Goal: Check status: Check status

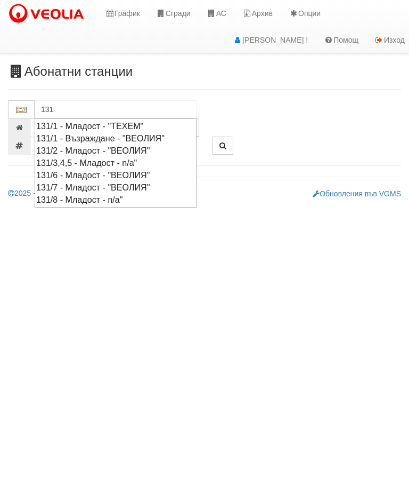
click at [150, 185] on div "131/7 - Младост - "ВЕОЛИЯ"" at bounding box center [115, 187] width 159 height 12
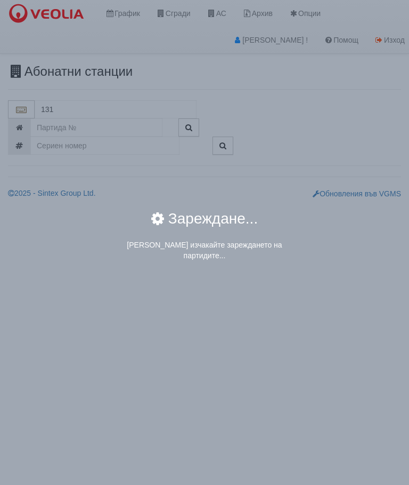
type input "131/7 - Младост - "ВЕОЛИЯ""
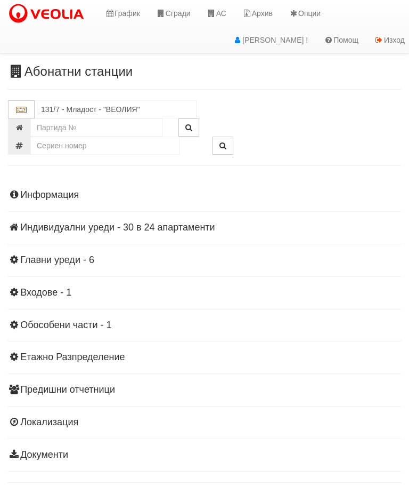
click at [122, 217] on div "Информация Параметри Брой Апартаменти: 24 Ползватели 07/2025 71 % 0 % 121" at bounding box center [204, 323] width 393 height 294
click at [123, 235] on div "Информация Параметри Брой Апартаменти: 24 Ползватели 07/2025 71 % 0 % 121" at bounding box center [204, 323] width 393 height 294
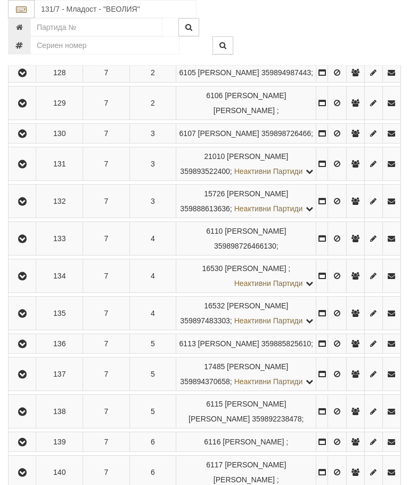
scroll to position [361, 0]
click at [24, 138] on icon "button" at bounding box center [22, 134] width 13 height 7
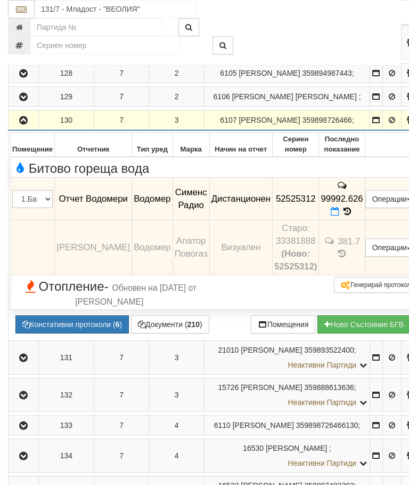
click at [25, 124] on icon "button" at bounding box center [23, 120] width 13 height 7
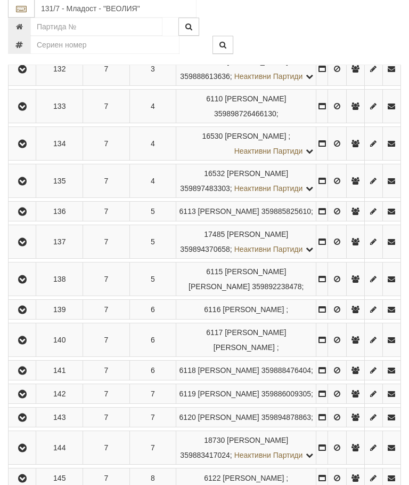
click at [27, 111] on icon "button" at bounding box center [22, 106] width 13 height 7
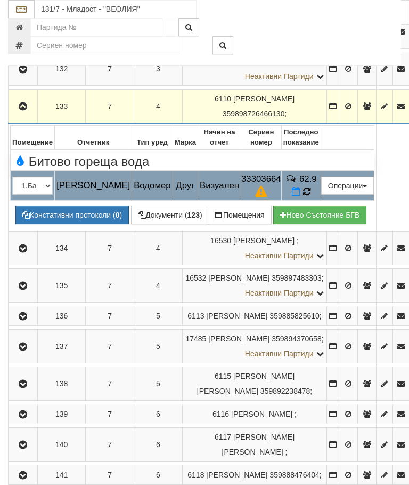
click at [318, 200] on td "62.9" at bounding box center [301, 186] width 39 height 30
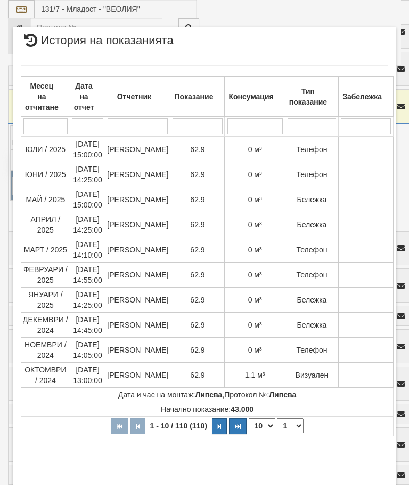
select select "10"
select select "1"
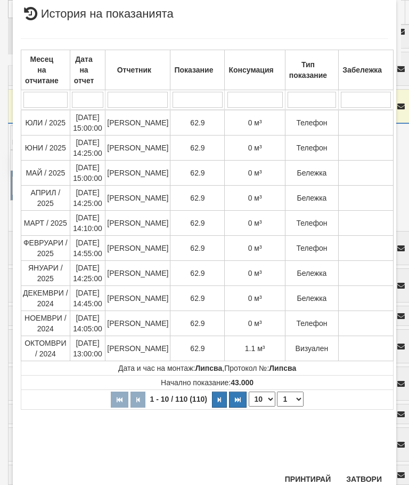
scroll to position [630, 0]
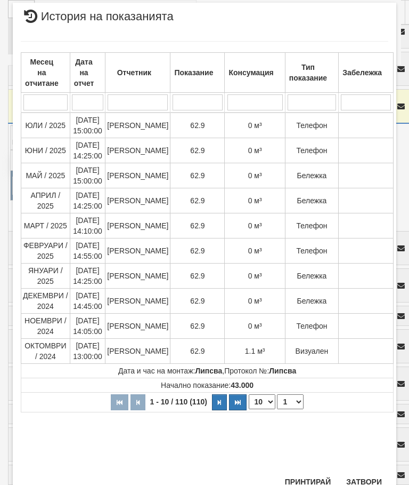
click at [365, 475] on button "Затвори" at bounding box center [364, 481] width 49 height 17
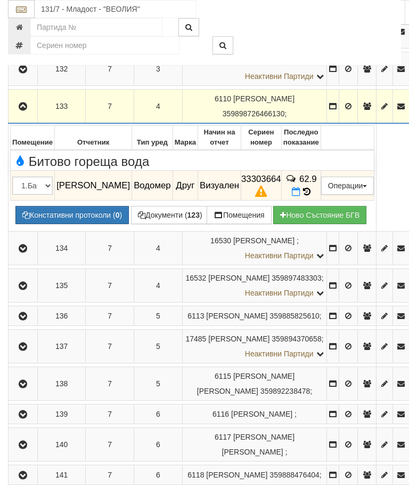
click at [19, 110] on icon "button" at bounding box center [23, 106] width 13 height 7
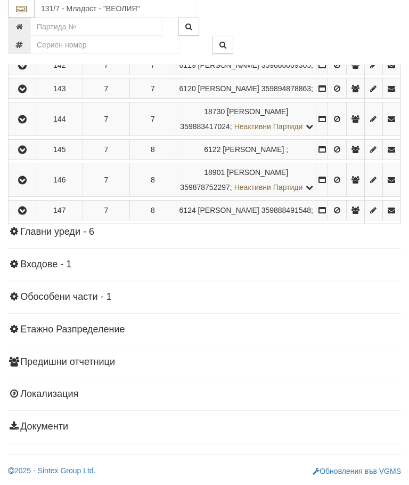
scroll to position [872, 0]
click at [29, 184] on icon "button" at bounding box center [22, 180] width 13 height 7
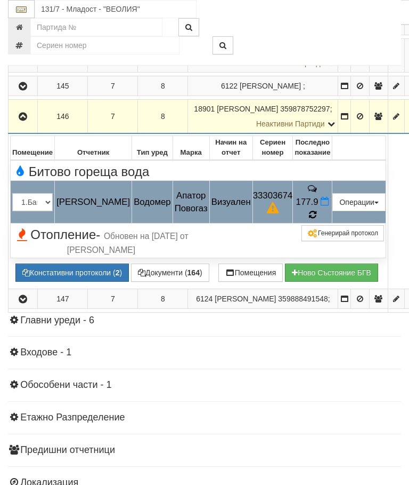
click at [319, 220] on icon at bounding box center [313, 214] width 12 height 11
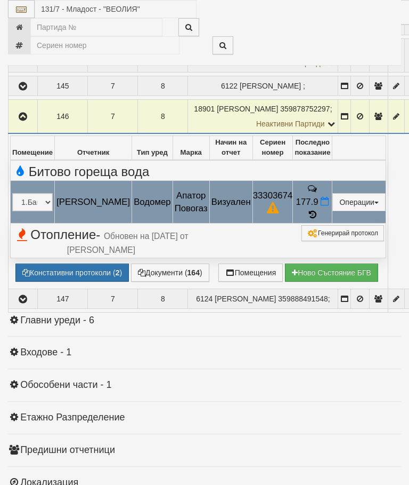
select select "10"
select select "1"
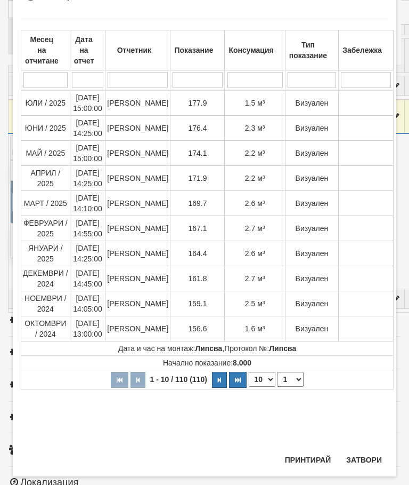
scroll to position [620, 0]
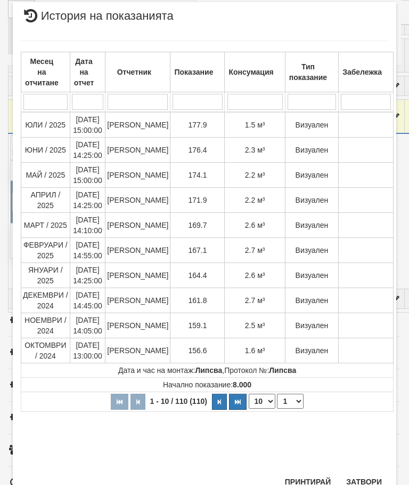
click at [364, 478] on button "Затвори" at bounding box center [364, 481] width 49 height 17
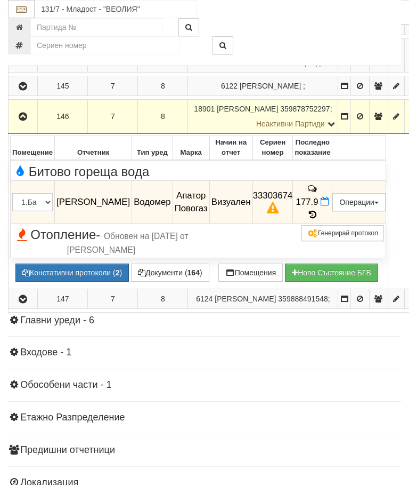
click at [310, 33] on div at bounding box center [290, 27] width 239 height 18
click at [81, 282] on button "Зареждане..." at bounding box center [47, 272] width 65 height 18
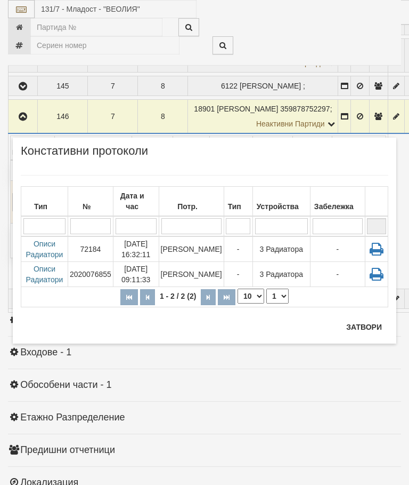
click at [364, 323] on button "Затвори" at bounding box center [364, 326] width 49 height 17
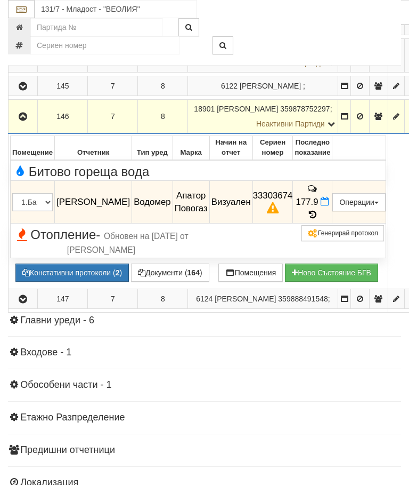
click at [28, 120] on icon "button" at bounding box center [23, 116] width 13 height 7
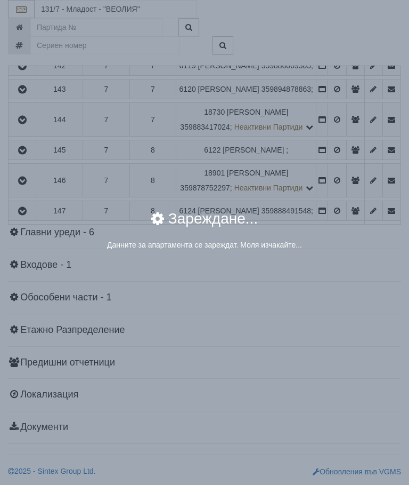
click at [340, 361] on div "× Зареждане... Данните за апартамента се зареждат. Моля изчакайте..." at bounding box center [204, 242] width 409 height 485
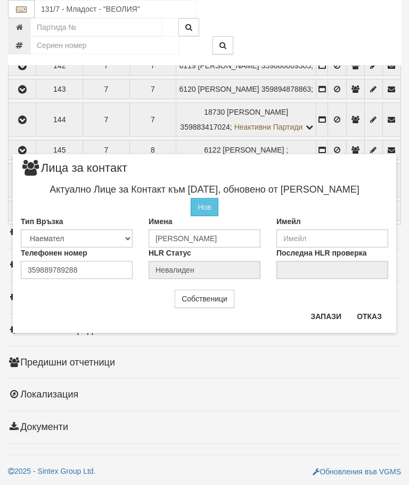
click at [370, 310] on button "Отказ" at bounding box center [370, 316] width 38 height 17
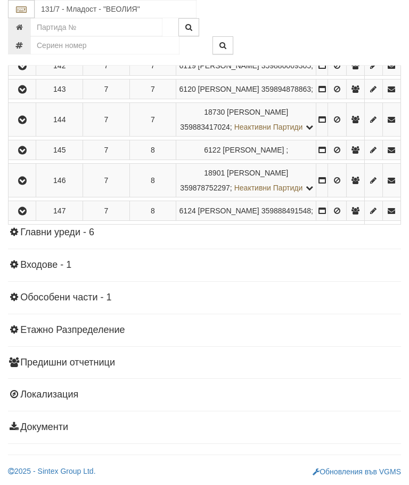
click at [23, 124] on icon "button" at bounding box center [22, 119] width 13 height 7
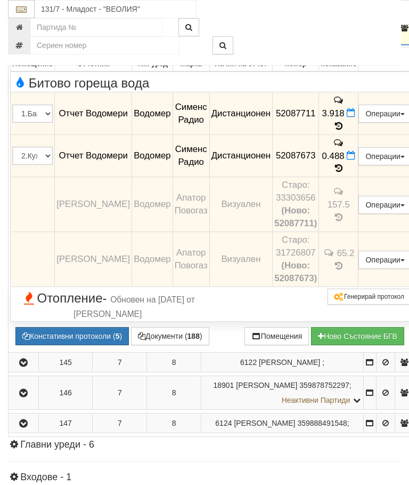
click at [20, 36] on button "button" at bounding box center [23, 28] width 27 height 16
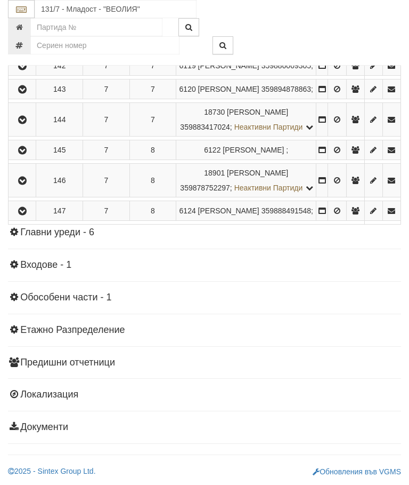
click at [24, 221] on td at bounding box center [23, 211] width 28 height 20
click at [27, 215] on icon "button" at bounding box center [22, 210] width 13 height 7
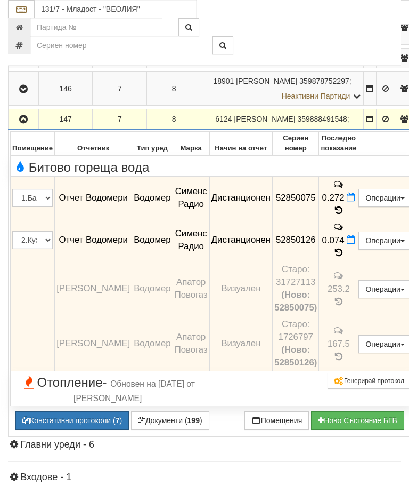
click at [26, 127] on button "button" at bounding box center [23, 119] width 27 height 16
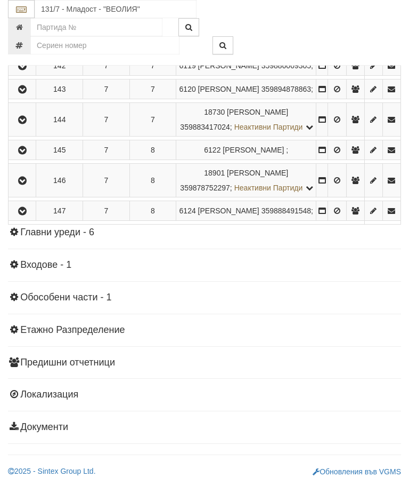
click at [28, 93] on icon "button" at bounding box center [22, 89] width 13 height 7
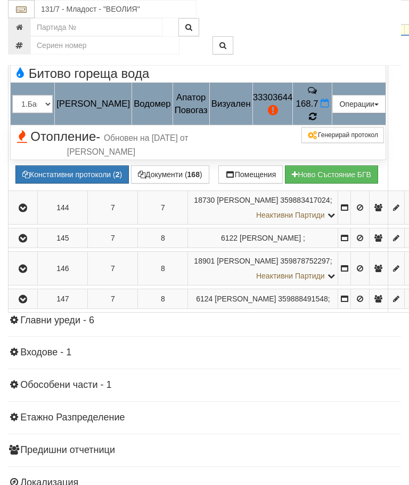
click at [318, 122] on icon at bounding box center [312, 116] width 11 height 11
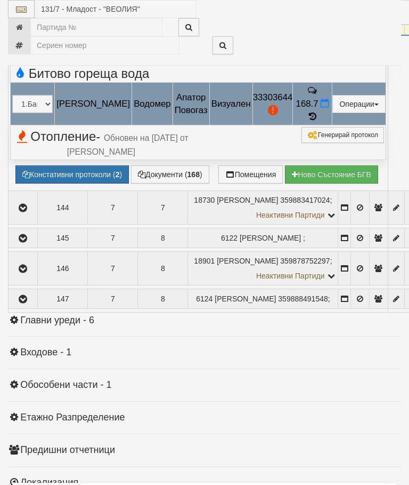
scroll to position [920, 0]
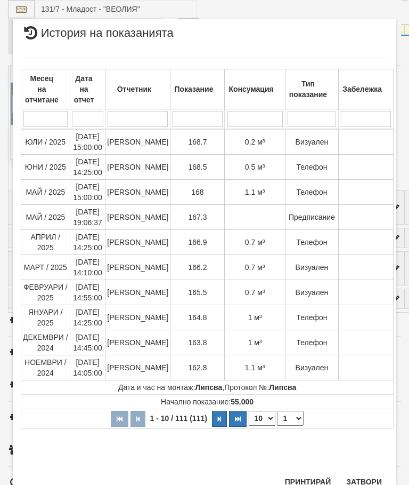
click at [365, 475] on button "Затвори" at bounding box center [364, 481] width 49 height 17
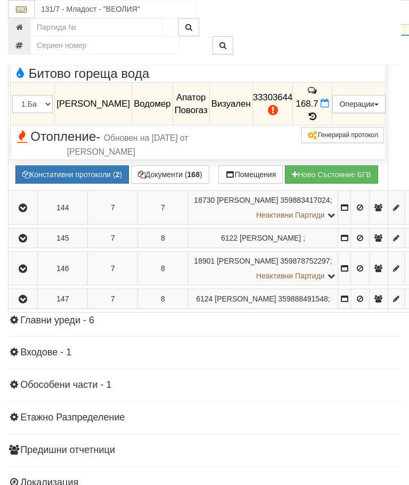
click at [25, 29] on icon "button" at bounding box center [23, 25] width 13 height 7
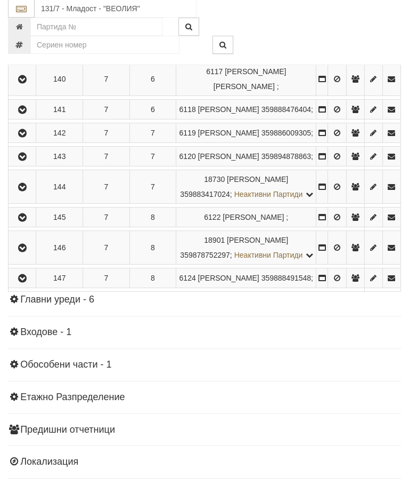
scroll to position [755, 0]
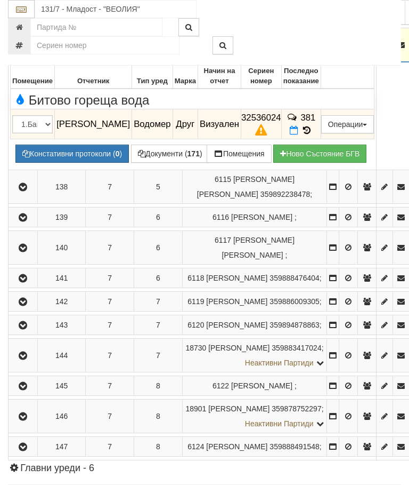
scroll to position [676, 0]
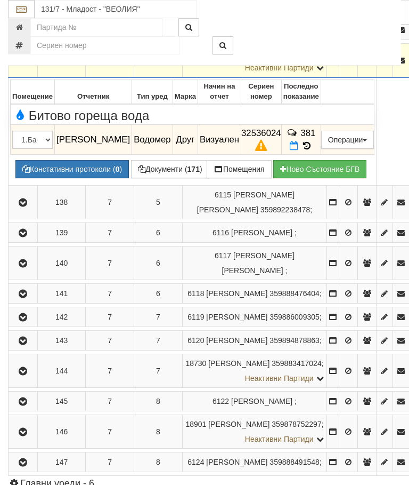
click at [21, 65] on icon "button" at bounding box center [23, 60] width 13 height 7
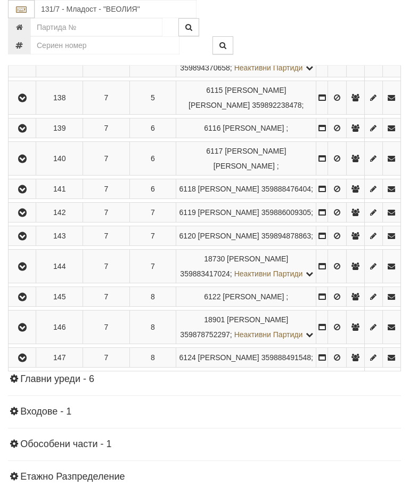
click at [22, 4] on icon "button" at bounding box center [22, -1] width 13 height 7
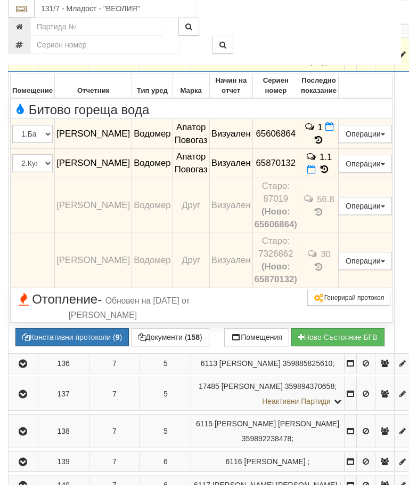
click at [28, 59] on icon "button" at bounding box center [23, 55] width 13 height 7
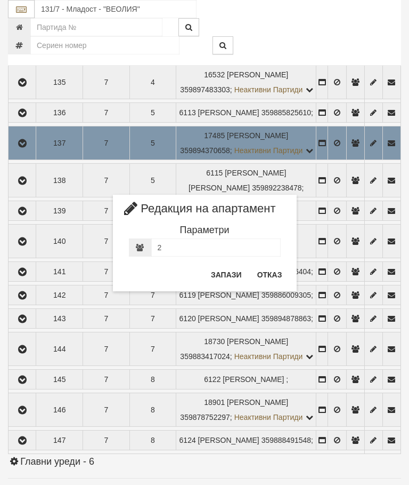
click at [275, 270] on button "Отказ" at bounding box center [270, 274] width 38 height 17
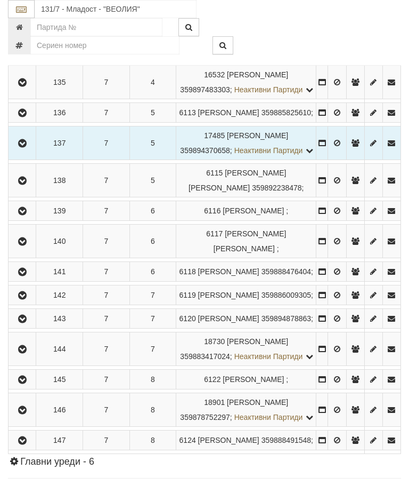
click at [25, 117] on icon "button" at bounding box center [22, 112] width 13 height 7
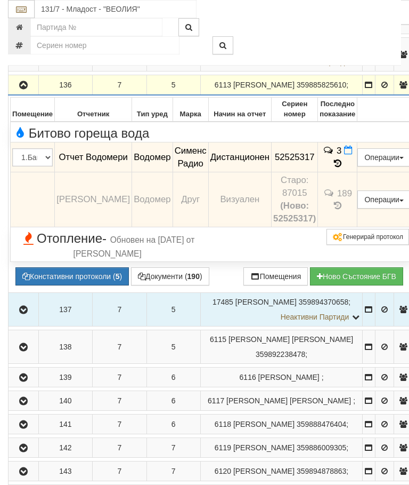
click at [21, 89] on icon "button" at bounding box center [23, 85] width 13 height 7
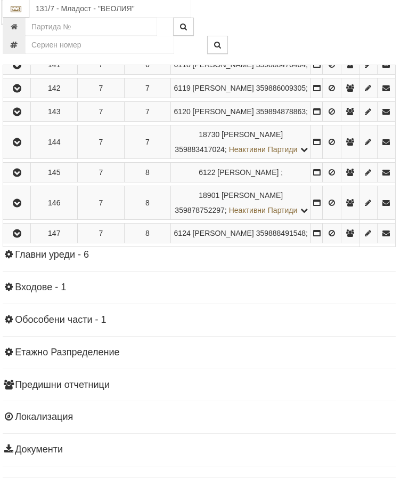
scroll to position [800, 4]
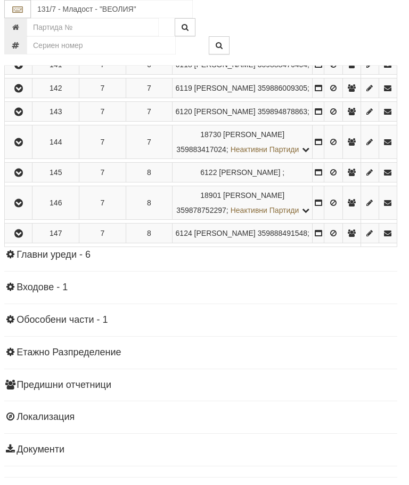
click at [24, 69] on icon "button" at bounding box center [18, 64] width 13 height 7
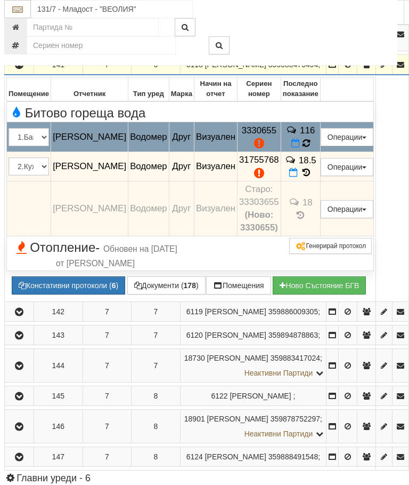
click at [312, 149] on icon at bounding box center [307, 143] width 12 height 12
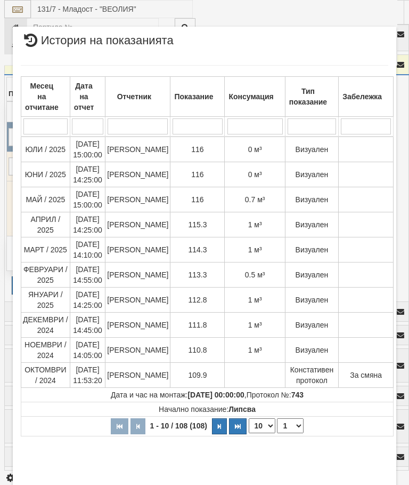
select select "10"
select select "1"
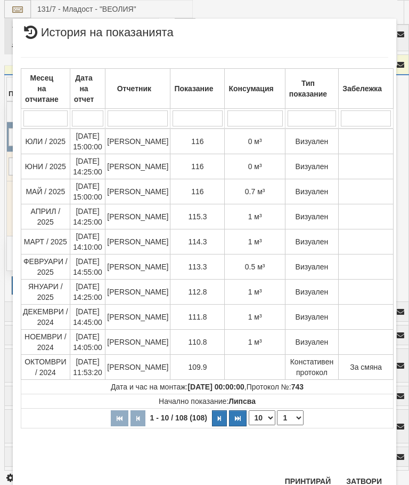
scroll to position [891, 0]
click at [361, 473] on button "Затвори" at bounding box center [364, 481] width 49 height 17
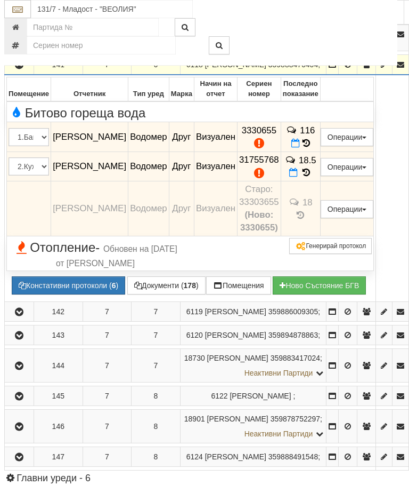
click at [28, 73] on button "button" at bounding box center [19, 65] width 26 height 16
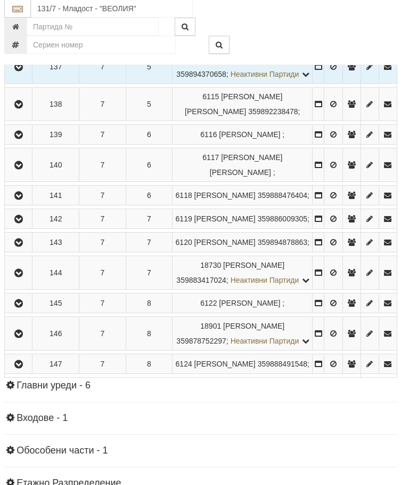
scroll to position [540, 4]
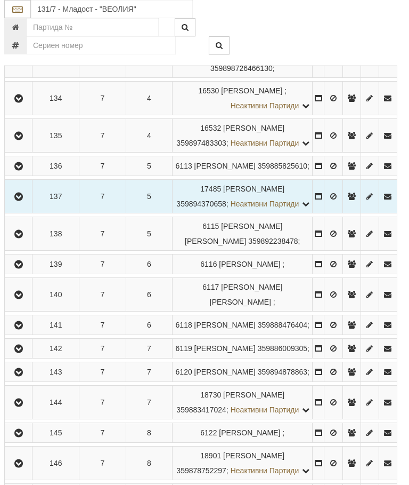
click at [22, 102] on icon "button" at bounding box center [18, 98] width 13 height 7
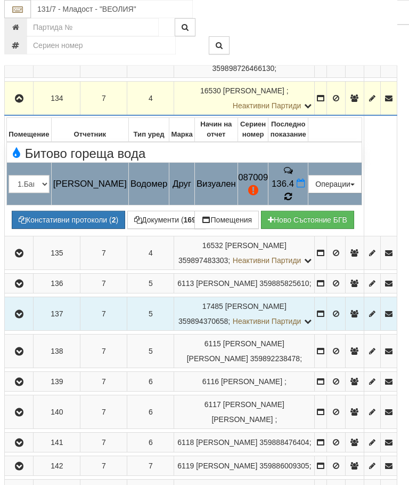
click at [294, 202] on icon at bounding box center [288, 196] width 11 height 10
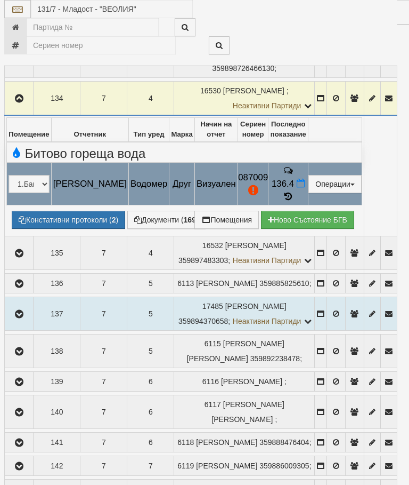
select select "10"
select select "1"
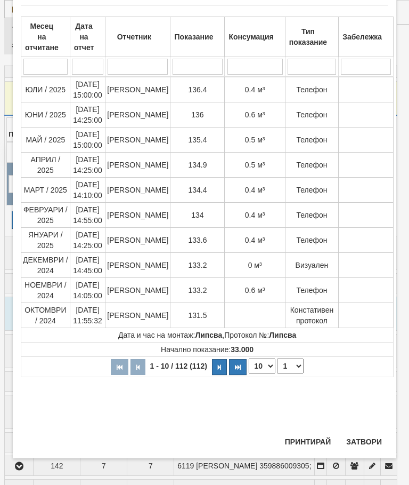
scroll to position [770, 0]
click at [364, 437] on button "Затвори" at bounding box center [364, 441] width 49 height 17
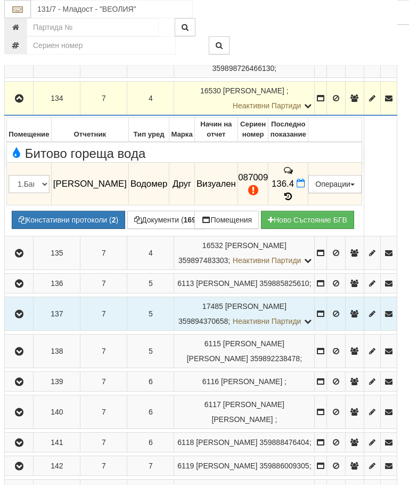
click at [18, 102] on icon "button" at bounding box center [19, 98] width 13 height 7
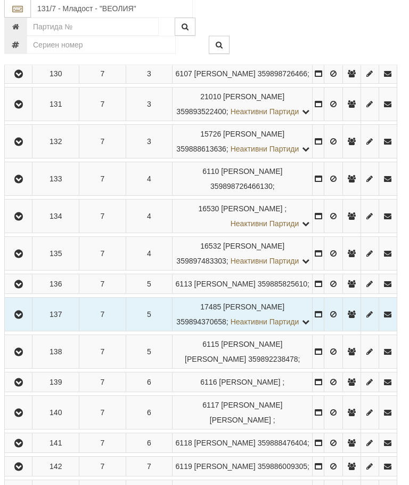
click at [25, 78] on icon "button" at bounding box center [18, 74] width 13 height 7
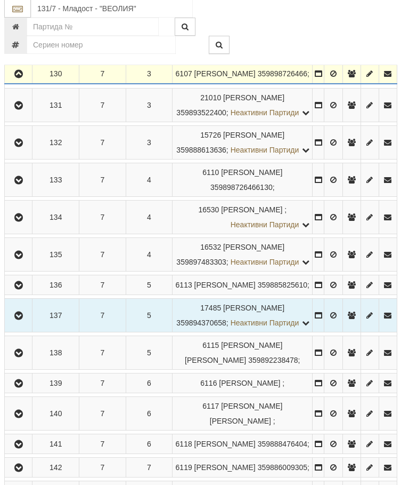
scroll to position [422, 4]
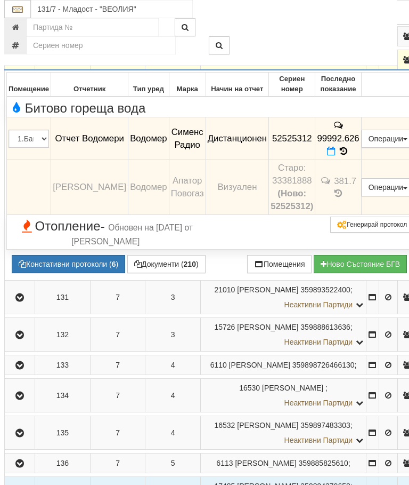
click at [21, 64] on icon "button" at bounding box center [19, 60] width 13 height 7
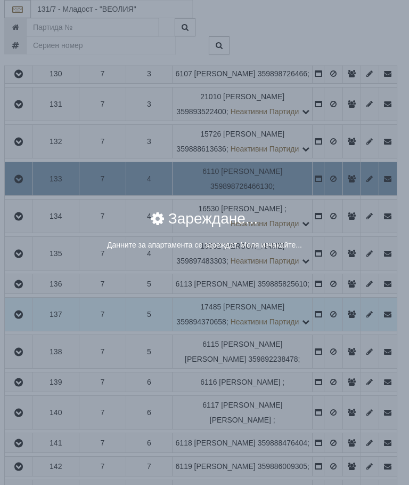
click at [358, 291] on div "× Зареждане... Данните за апартамента се зареждат. Моля изчакайте..." at bounding box center [204, 242] width 409 height 485
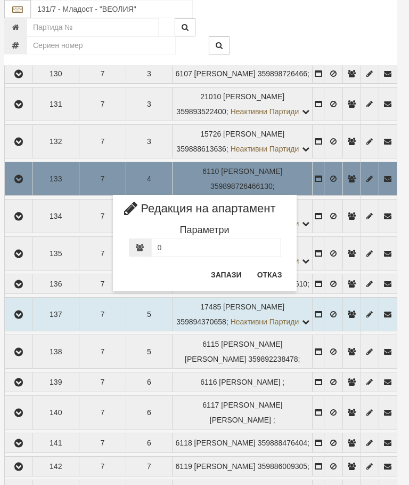
click at [268, 269] on button "Отказ" at bounding box center [270, 274] width 38 height 17
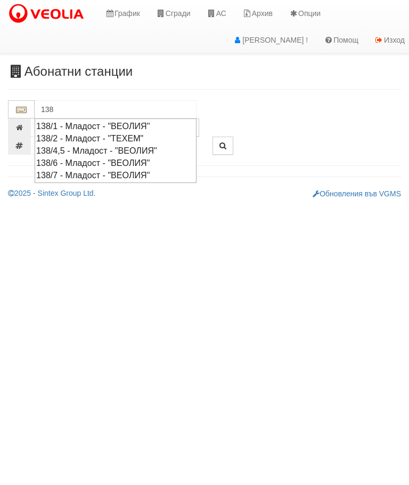
click at [117, 172] on div "138/7 - Младост - "ВЕОЛИЯ"" at bounding box center [115, 175] width 159 height 12
type input "138/7 - Младост - "ВЕОЛИЯ""
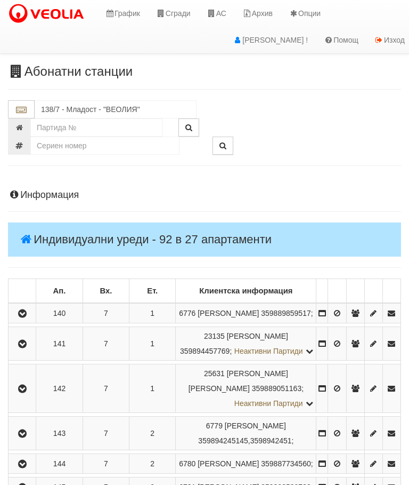
click at [21, 348] on icon "button" at bounding box center [22, 343] width 13 height 7
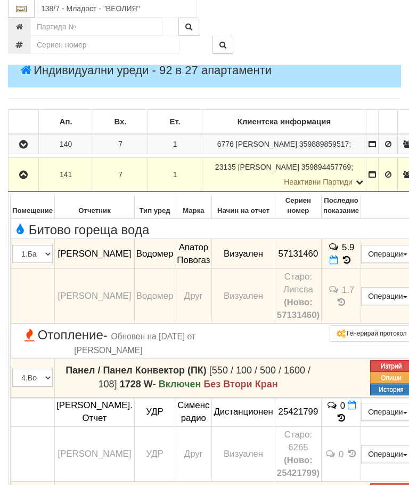
scroll to position [169, 0]
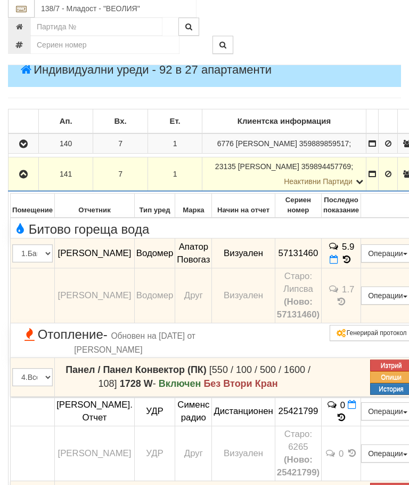
click at [20, 179] on icon "button" at bounding box center [23, 174] width 13 height 7
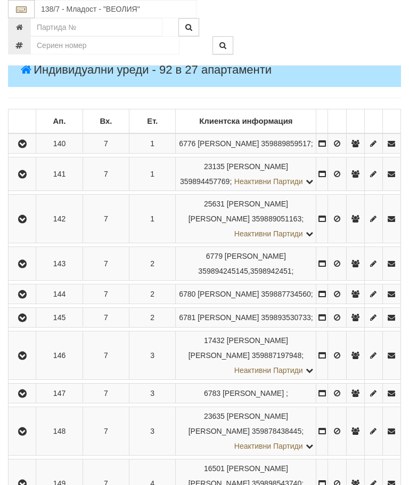
click at [25, 148] on icon "button" at bounding box center [22, 143] width 13 height 7
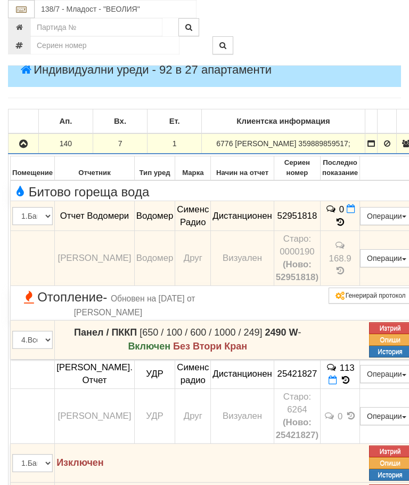
click at [27, 143] on button "button" at bounding box center [23, 143] width 27 height 16
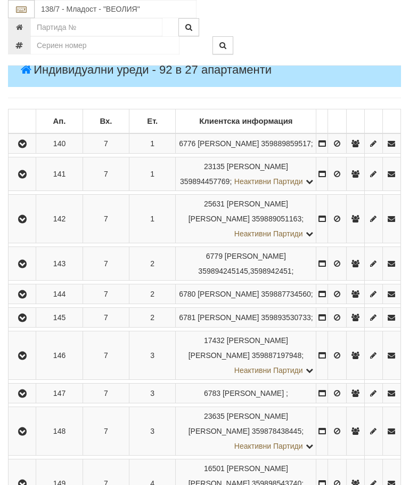
click at [30, 302] on button "button" at bounding box center [22, 294] width 24 height 16
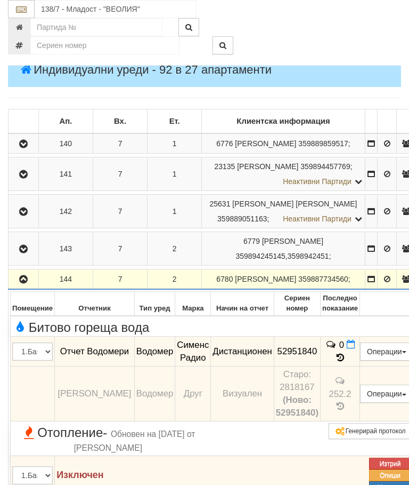
click at [24, 287] on button "button" at bounding box center [23, 279] width 27 height 16
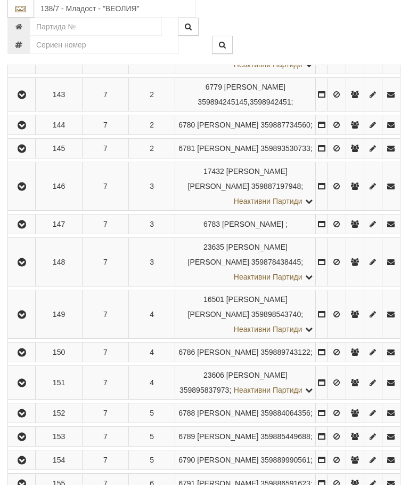
click at [26, 229] on icon "button" at bounding box center [21, 224] width 13 height 7
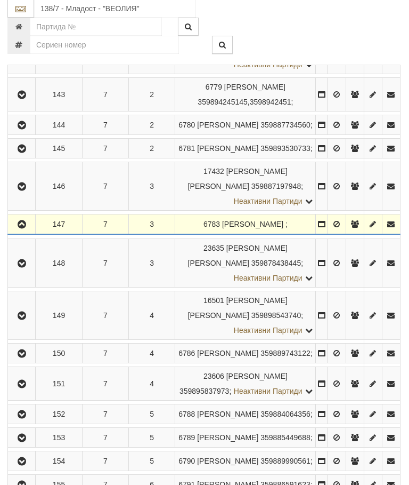
scroll to position [339, 1]
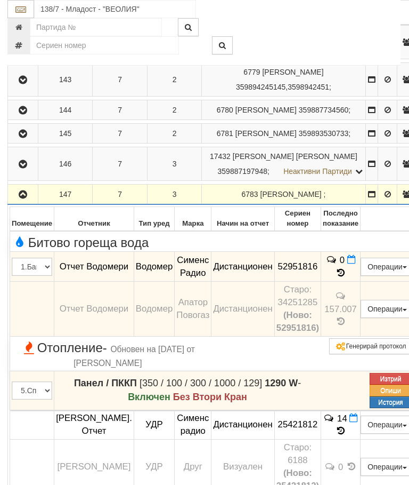
click at [25, 198] on icon "button" at bounding box center [23, 194] width 13 height 7
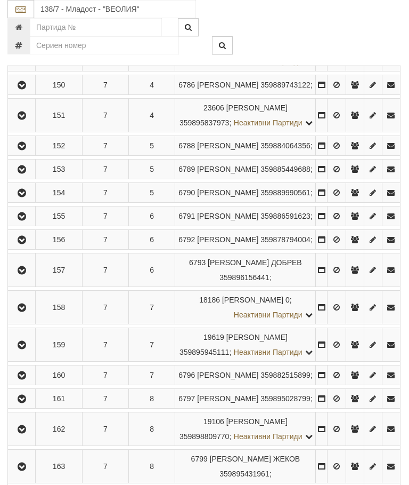
scroll to position [646, 1]
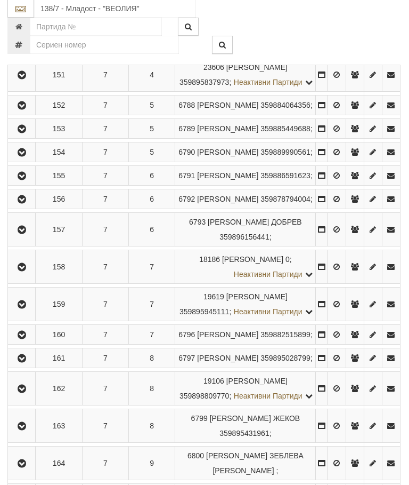
click at [24, 49] on icon "button" at bounding box center [21, 45] width 13 height 7
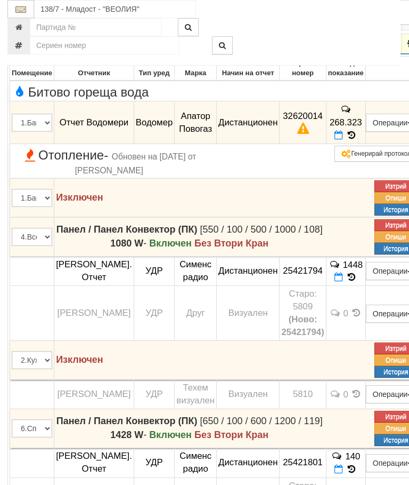
scroll to position [587, 1]
click at [358, 140] on icon at bounding box center [352, 135] width 12 height 9
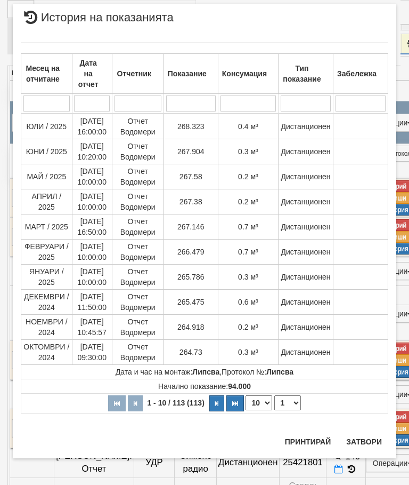
scroll to position [23, 0]
click at [365, 448] on button "Затвори" at bounding box center [364, 441] width 49 height 17
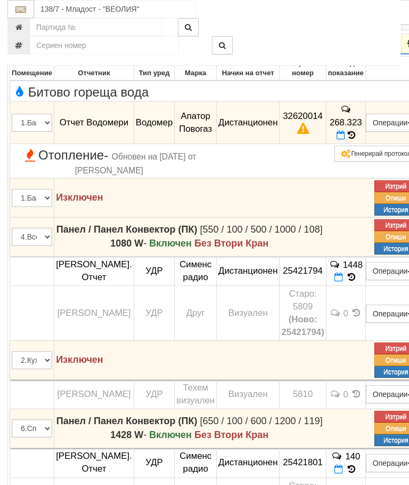
click at [22, 52] on button "button" at bounding box center [23, 44] width 27 height 16
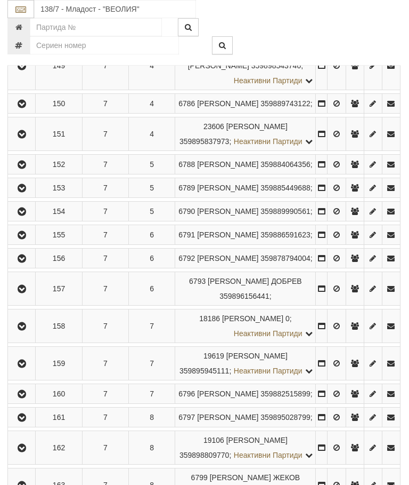
scroll to position [581, 1]
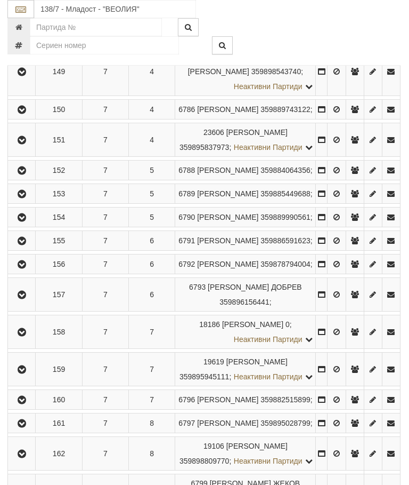
click at [27, 174] on icon "button" at bounding box center [21, 170] width 13 height 7
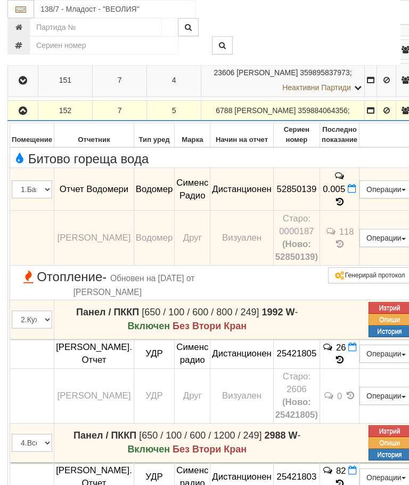
click at [23, 118] on button "button" at bounding box center [23, 110] width 27 height 16
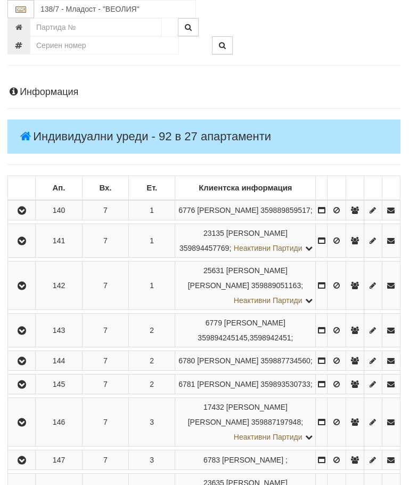
scroll to position [0, 0]
